Goal: Find specific page/section: Find specific page/section

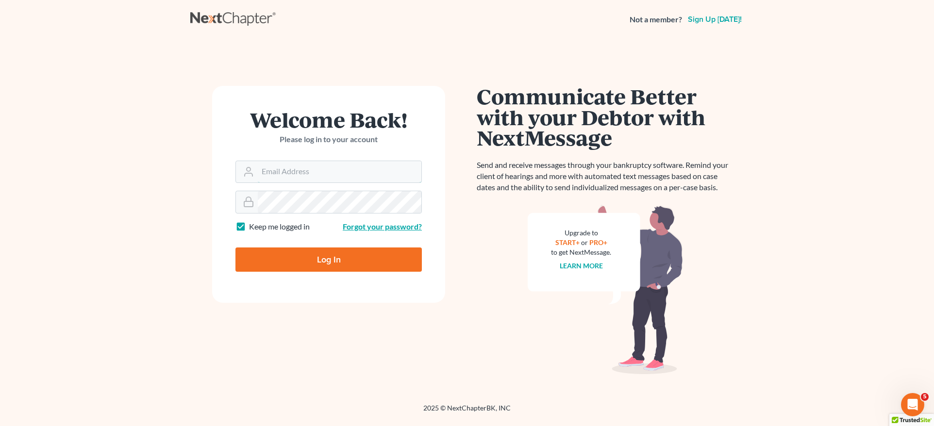
type input "[PERSON_NAME][EMAIL_ADDRESS][DOMAIN_NAME]"
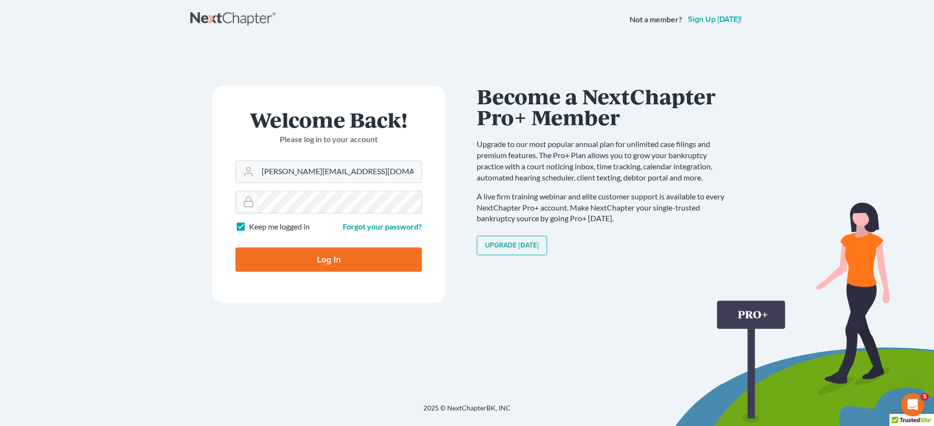
click at [203, 201] on div "Welcome Back! Please log in to your account Email Address david@beaconlawyer.co…" at bounding box center [328, 221] width 277 height 271
click at [374, 259] on input "Log In" at bounding box center [328, 260] width 186 height 24
type input "Thinking..."
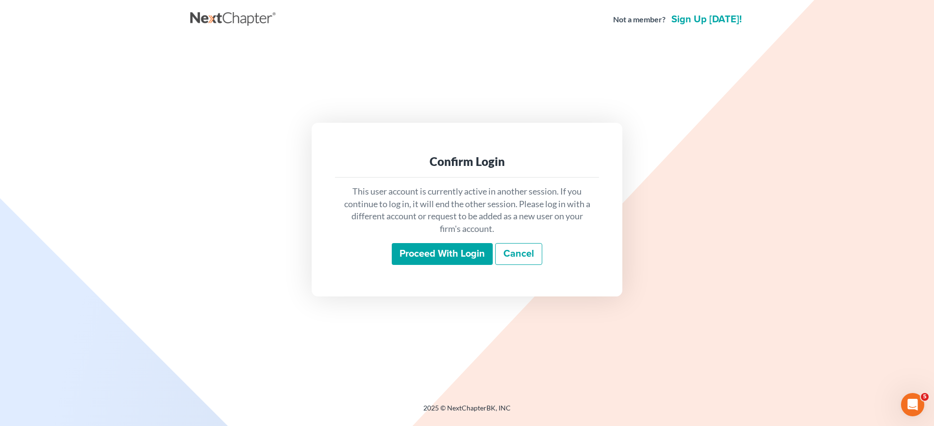
click at [466, 254] on input "Proceed with login" at bounding box center [442, 254] width 101 height 22
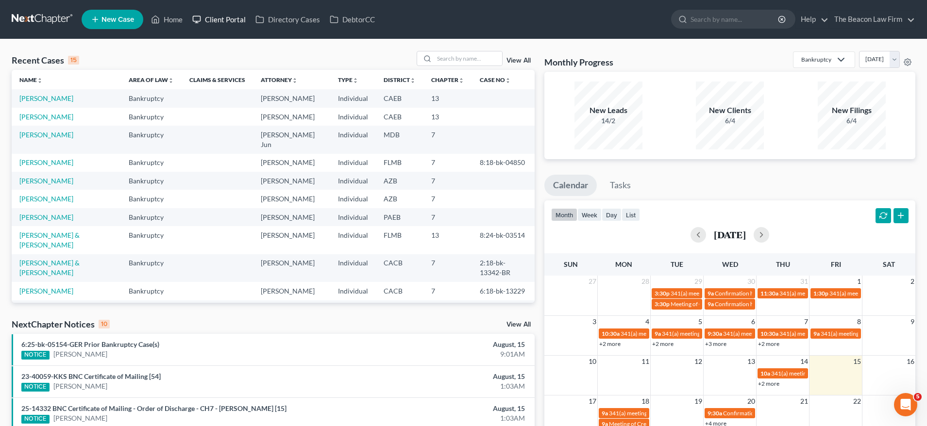
click at [234, 23] on link "Client Portal" at bounding box center [218, 19] width 63 height 17
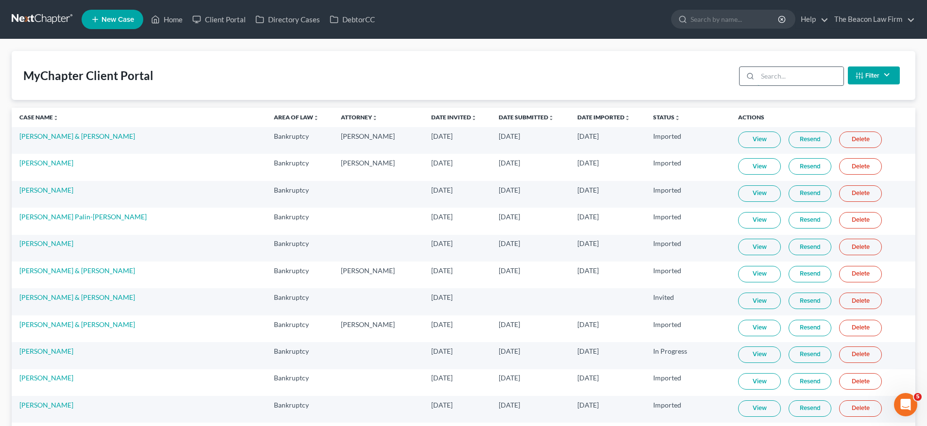
click at [788, 82] on input "search" at bounding box center [800, 76] width 86 height 18
paste input "[PERSON_NAME]"
type input "[PERSON_NAME]"
